Goal: Information Seeking & Learning: Understand process/instructions

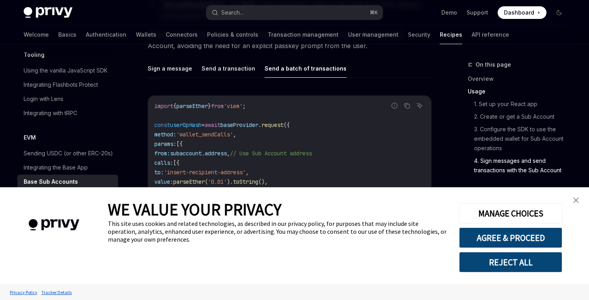
scroll to position [1798, 0]
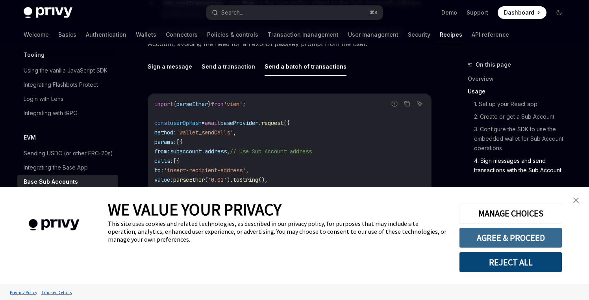
click at [496, 235] on button "AGREE & PROCEED" at bounding box center [510, 237] width 103 height 20
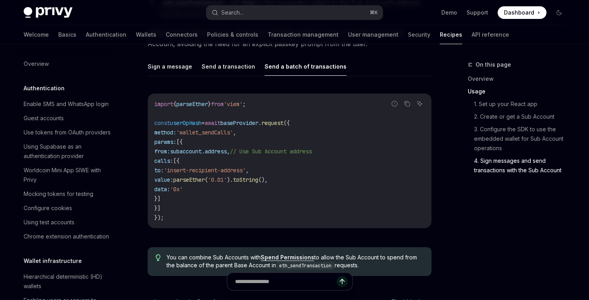
scroll to position [1035, 0]
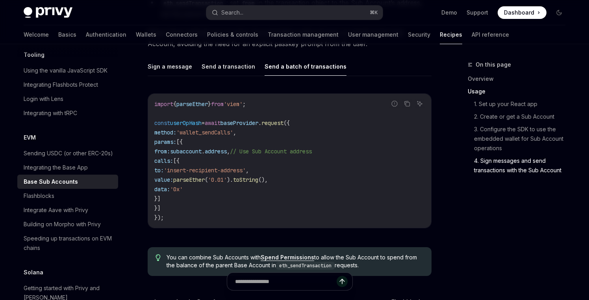
click at [205, 176] on span "parseEther" at bounding box center [188, 179] width 31 height 7
click at [236, 183] on code "import { parseEther } from 'viem' ; const userOpHash = await baseProvider . req…" at bounding box center [289, 160] width 270 height 123
drag, startPoint x: 236, startPoint y: 183, endPoint x: 195, endPoint y: 167, distance: 43.6
click at [195, 167] on code "import { parseEther } from 'viem' ; const userOpHash = await baseProvider . req…" at bounding box center [289, 160] width 270 height 123
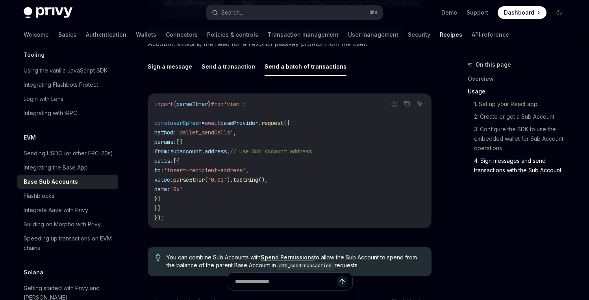
click at [164, 167] on span "to:" at bounding box center [158, 169] width 9 height 7
drag, startPoint x: 195, startPoint y: 167, endPoint x: 209, endPoint y: 175, distance: 16.2
click at [200, 170] on code "import { parseEther } from 'viem' ; const userOpHash = await baseProvider . req…" at bounding box center [289, 160] width 270 height 123
drag, startPoint x: 231, startPoint y: 183, endPoint x: 193, endPoint y: 164, distance: 42.1
click at [193, 164] on code "import { parseEther } from 'viem' ; const userOpHash = await baseProvider . req…" at bounding box center [289, 160] width 270 height 123
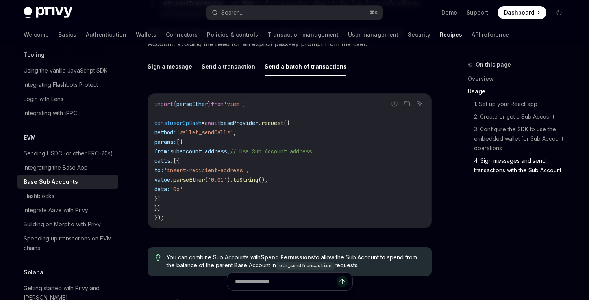
click at [164, 166] on span "to:" at bounding box center [158, 169] width 9 height 7
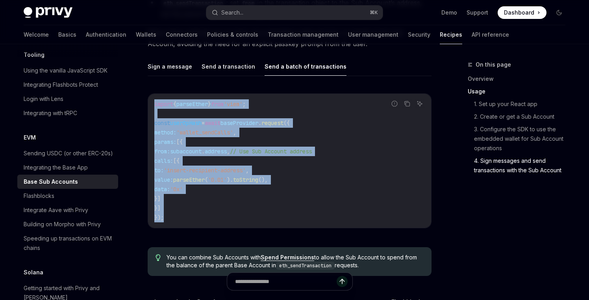
drag, startPoint x: 165, startPoint y: 212, endPoint x: 151, endPoint y: 101, distance: 111.5
click at [151, 101] on div "import { parseEther } from 'viem' ; const userOpHash = await baseProvider . req…" at bounding box center [289, 161] width 283 height 134
copy code "import { parseEther } from 'viem' ; const userOpHash = await baseProvider . req…"
click at [240, 120] on span "baseProvider" at bounding box center [239, 122] width 38 height 7
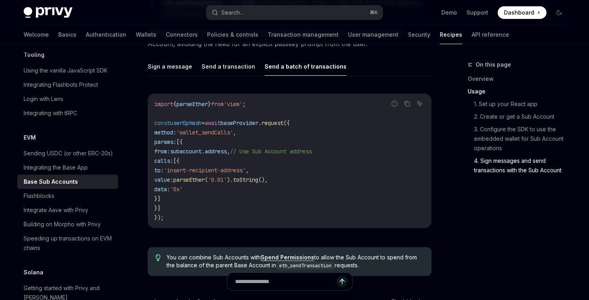
click at [241, 120] on span "baseProvider" at bounding box center [239, 122] width 38 height 7
click at [242, 120] on span "baseProvider" at bounding box center [239, 122] width 38 height 7
click at [205, 101] on span "parseEther" at bounding box center [191, 103] width 31 height 7
drag, startPoint x: 205, startPoint y: 101, endPoint x: 192, endPoint y: 100, distance: 13.4
click at [192, 100] on span "parseEther" at bounding box center [191, 103] width 31 height 7
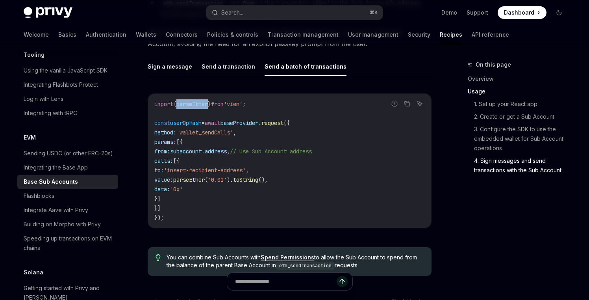
click at [192, 100] on span "parseEther" at bounding box center [191, 103] width 31 height 7
click at [249, 119] on span "baseProvider" at bounding box center [239, 122] width 38 height 7
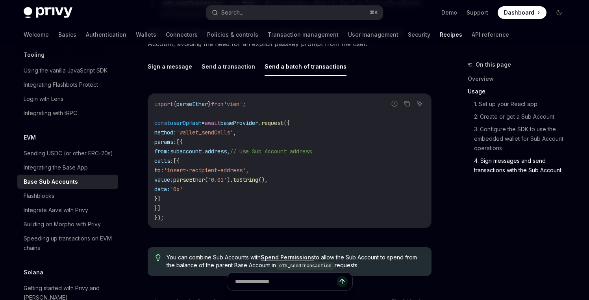
click at [233, 130] on span "'wallet_sendCalls'" at bounding box center [204, 132] width 57 height 7
drag, startPoint x: 252, startPoint y: 130, endPoint x: 187, endPoint y: 129, distance: 65.0
click at [187, 130] on span "method: 'wallet_sendCalls' ," at bounding box center [195, 132] width 82 height 7
click at [176, 129] on span "method:" at bounding box center [165, 132] width 22 height 7
drag, startPoint x: 187, startPoint y: 129, endPoint x: 302, endPoint y: 192, distance: 130.7
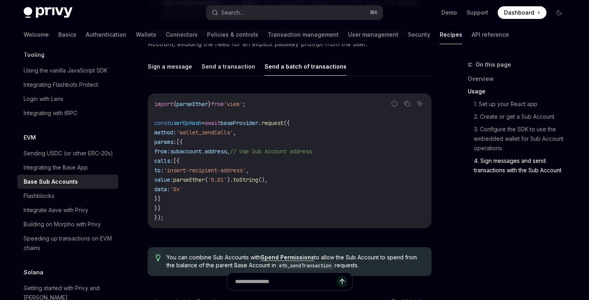
click at [302, 192] on code "import { parseEther } from 'viem' ; const userOpHash = await baseProvider . req…" at bounding box center [289, 160] width 270 height 123
